Goal: Information Seeking & Learning: Learn about a topic

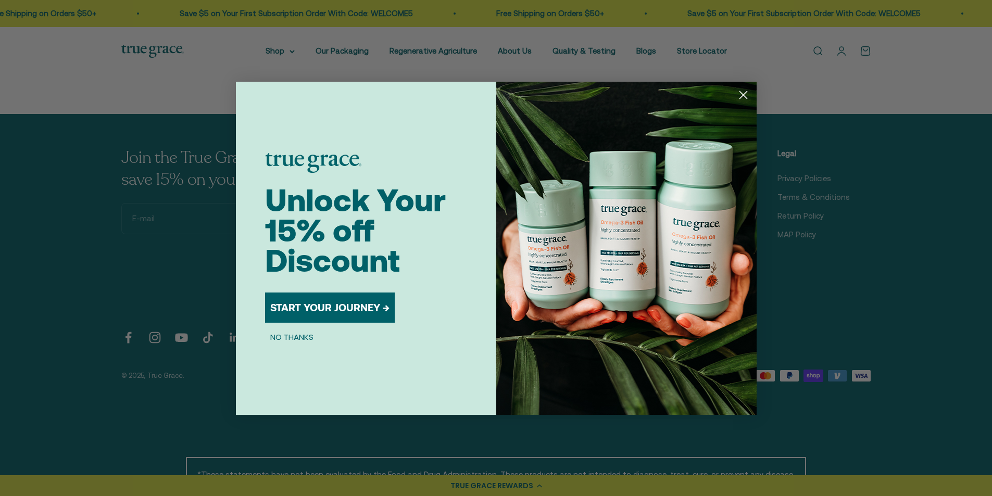
scroll to position [2605, 0]
click at [745, 94] on circle "Close dialog" at bounding box center [743, 94] width 17 height 17
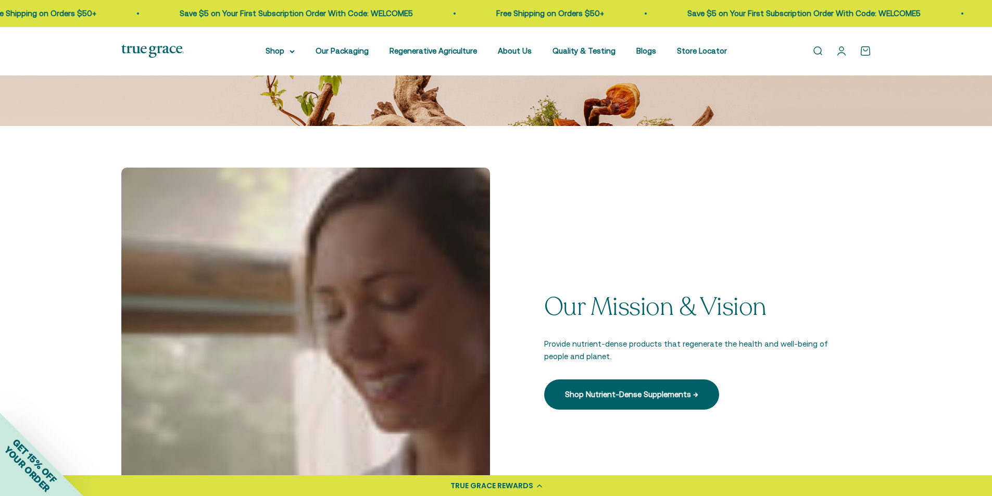
scroll to position [365, 0]
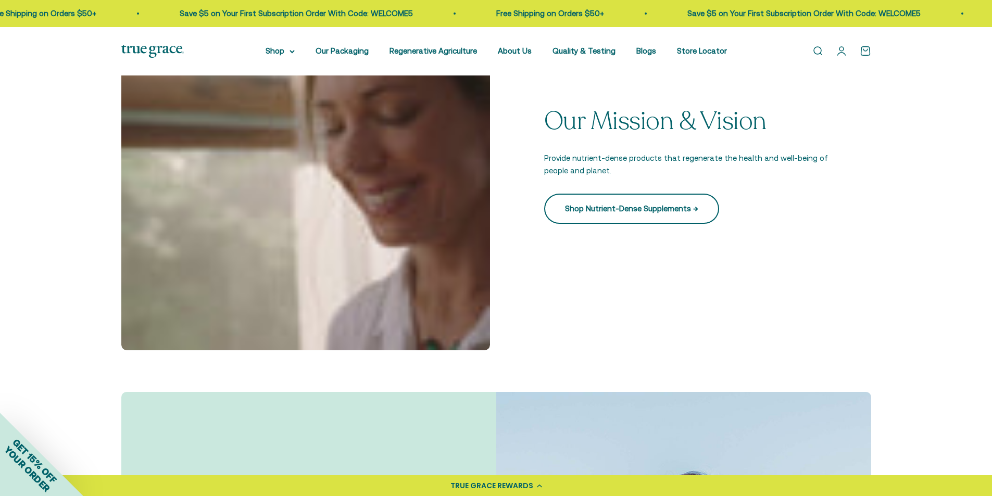
click at [646, 207] on link "Shop Nutrient-Dense Supplements →" at bounding box center [631, 209] width 175 height 30
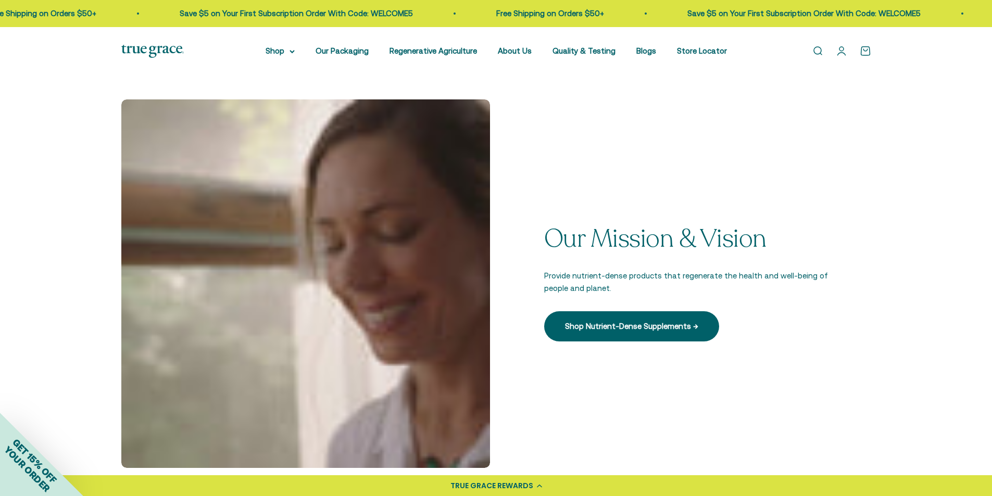
scroll to position [238, 0]
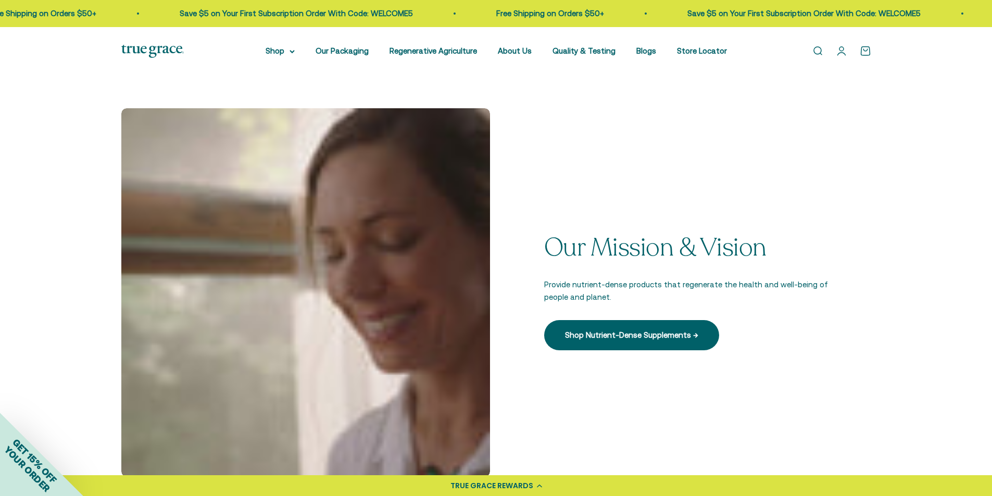
click at [585, 293] on p "Provide nutrient-dense products that regenerate the health and well-being of pe…" at bounding box center [686, 291] width 285 height 25
drag, startPoint x: 547, startPoint y: 285, endPoint x: 572, endPoint y: 285, distance: 25.0
click at [572, 285] on p "Provide nutrient-dense products that regenerate the health and well-being of pe…" at bounding box center [686, 291] width 285 height 25
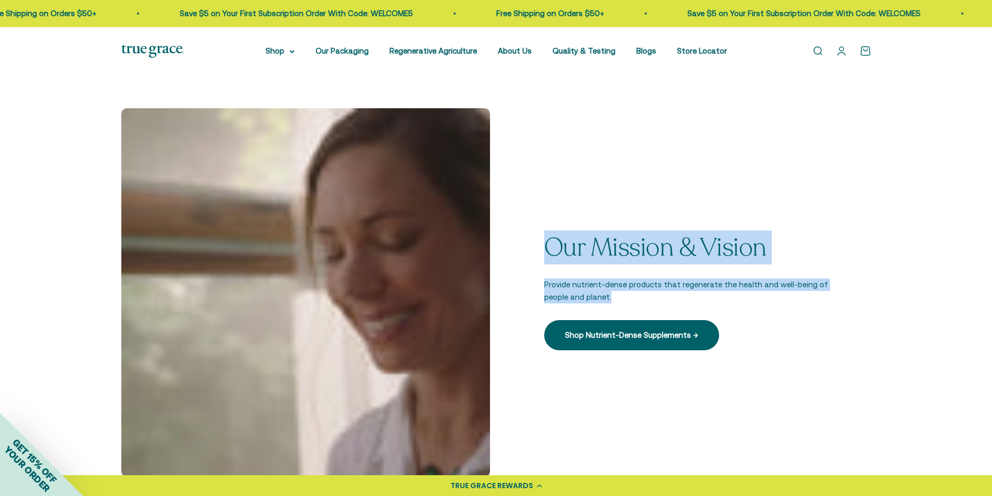
drag, startPoint x: 544, startPoint y: 250, endPoint x: 609, endPoint y: 297, distance: 80.4
click at [609, 297] on div "Our Mission & Vision Provide nutrient-dense products that regenerate the health…" at bounding box center [686, 292] width 285 height 116
copy div "Our Mission & Vision Provide nutrient-dense products that regenerate the health…"
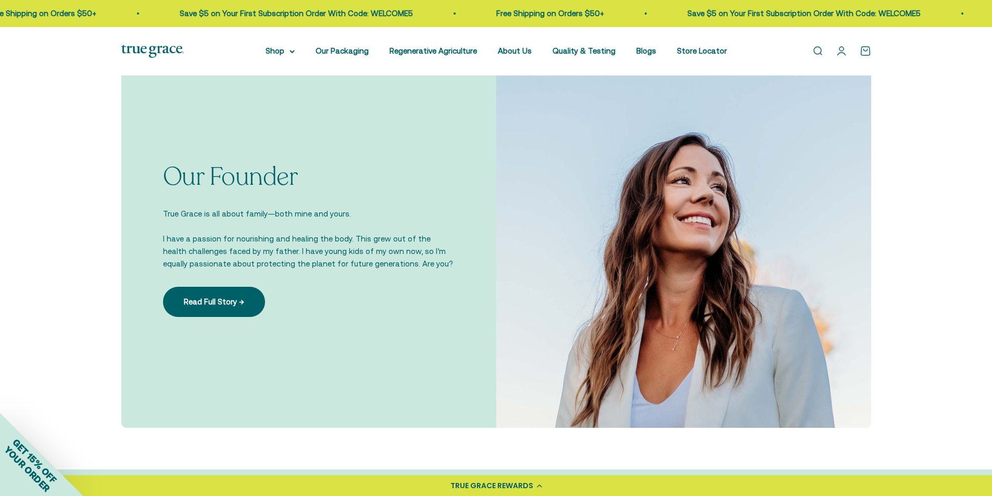
scroll to position [603, 0]
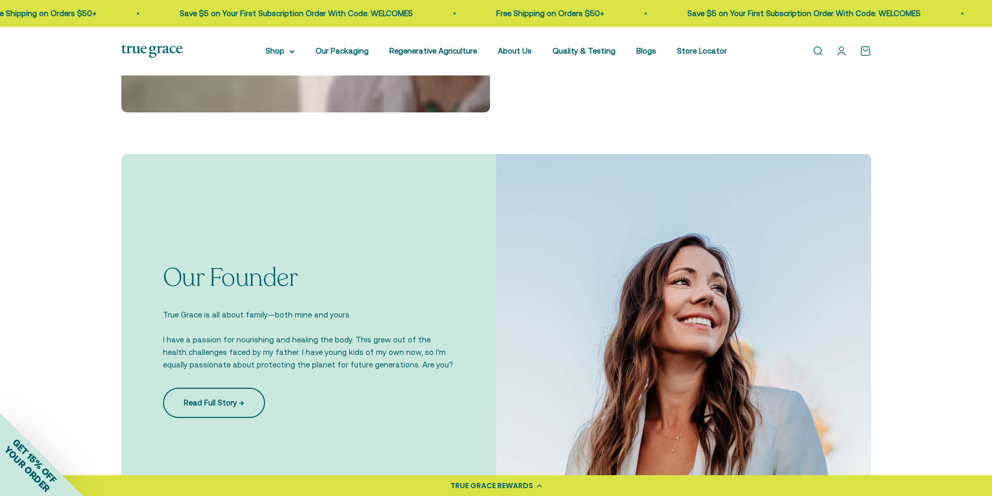
click at [238, 393] on link "Read Full Story →" at bounding box center [214, 403] width 102 height 30
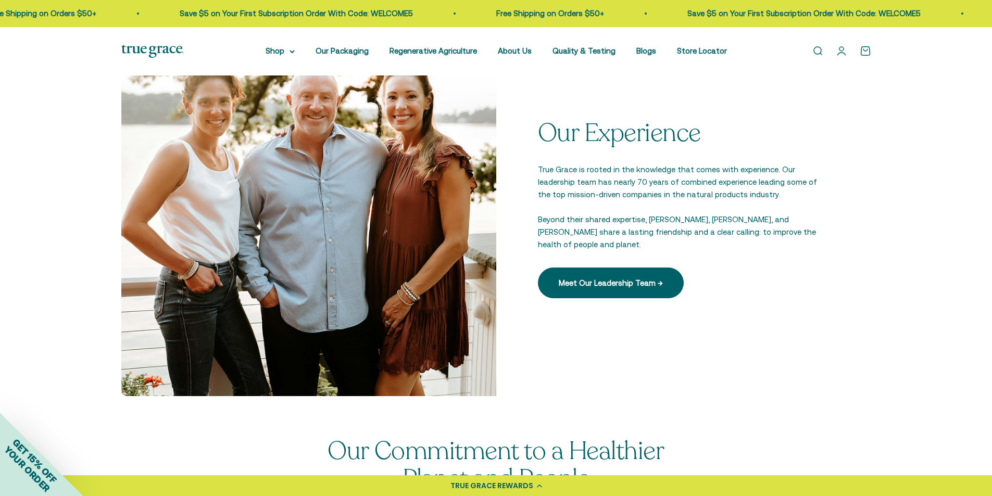
scroll to position [1488, 0]
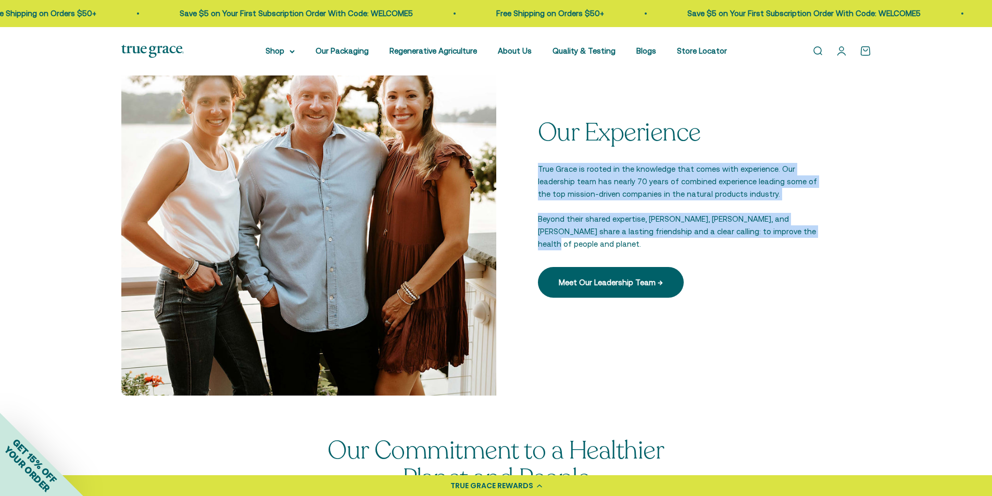
drag, startPoint x: 535, startPoint y: 170, endPoint x: 789, endPoint y: 234, distance: 261.5
click at [789, 234] on div "Our Experience True Grace is rooted in the knowledge that comes with experience…" at bounding box center [683, 208] width 375 height 375
copy div "True Grace is rooted in the knowledge that comes with experience. Our leadershi…"
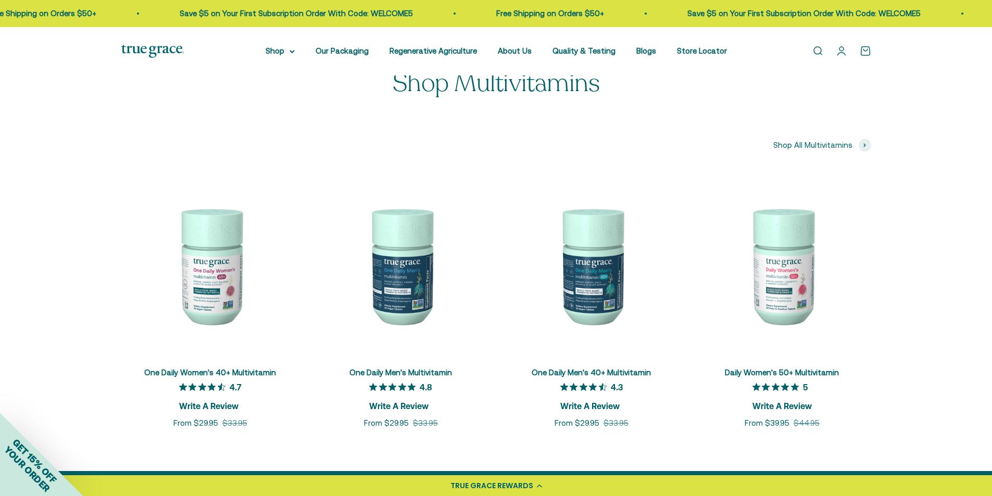
scroll to position [1719, 0]
